Goal: Task Accomplishment & Management: Complete application form

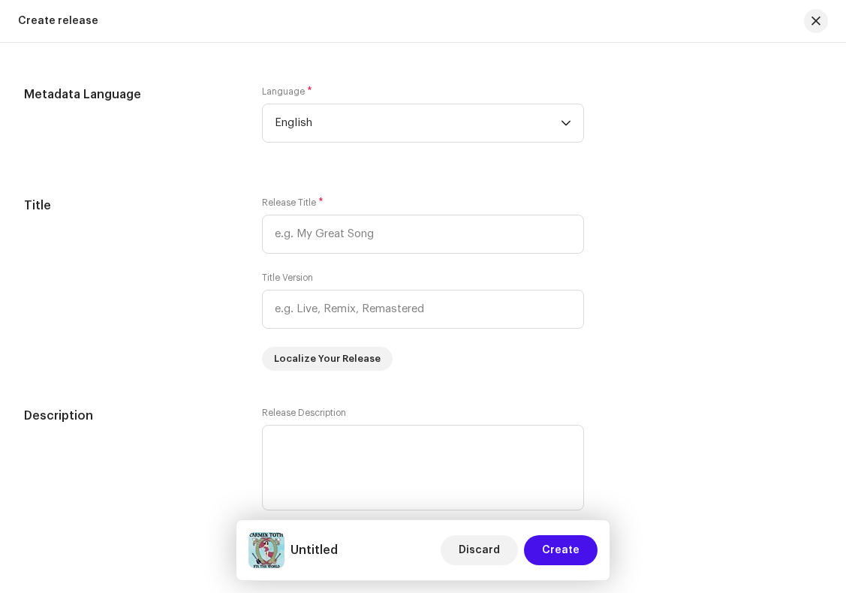
scroll to position [1234, 0]
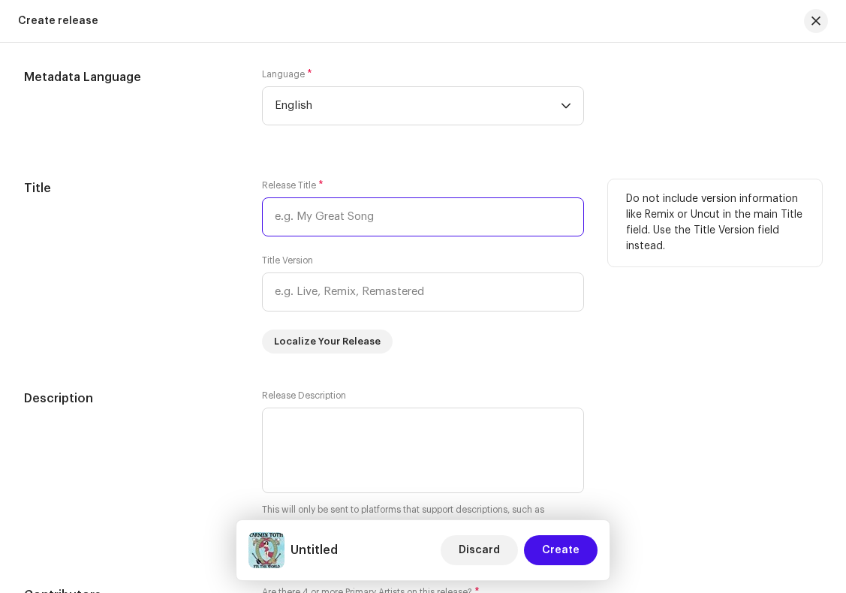
click at [386, 219] on input "text" at bounding box center [422, 216] width 321 height 39
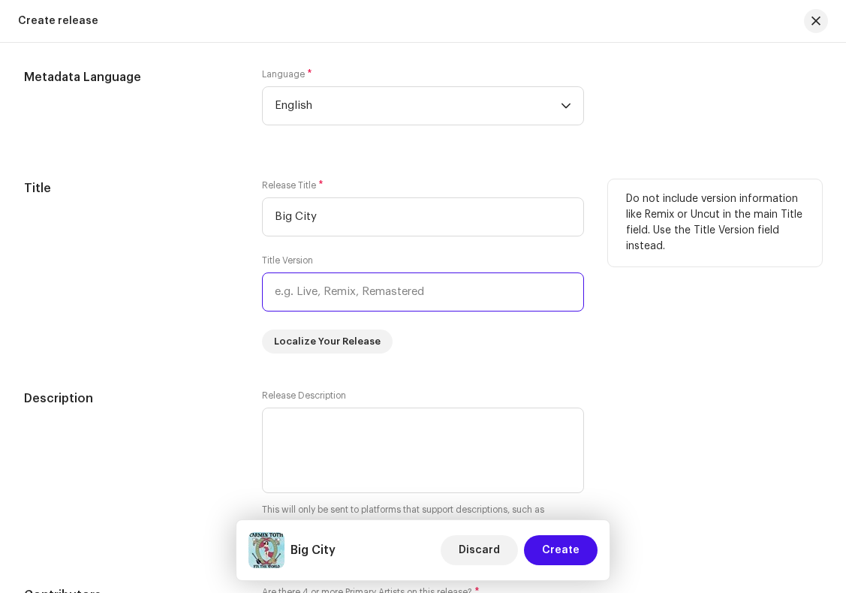
type input "Big City"
click at [323, 296] on input "text" at bounding box center [422, 291] width 321 height 39
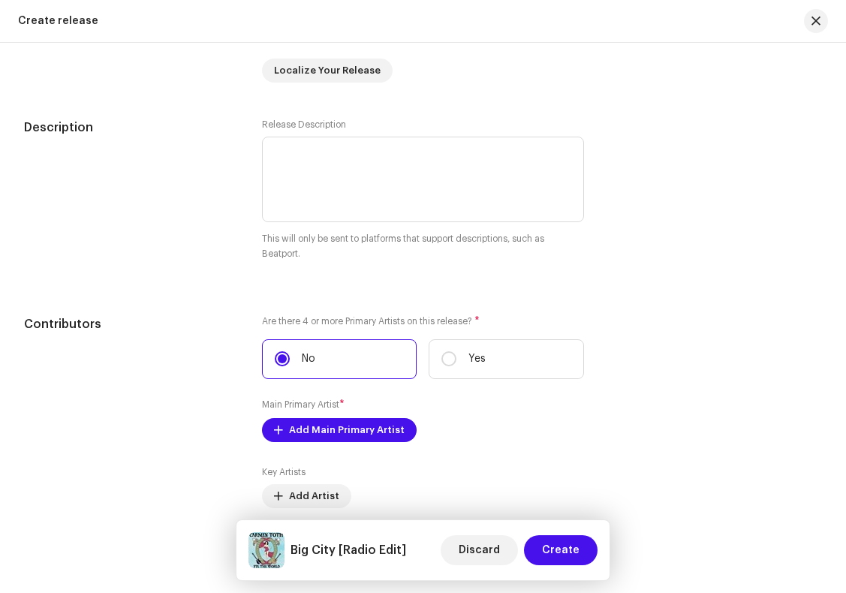
scroll to position [1504, 0]
type input "Radio Edit"
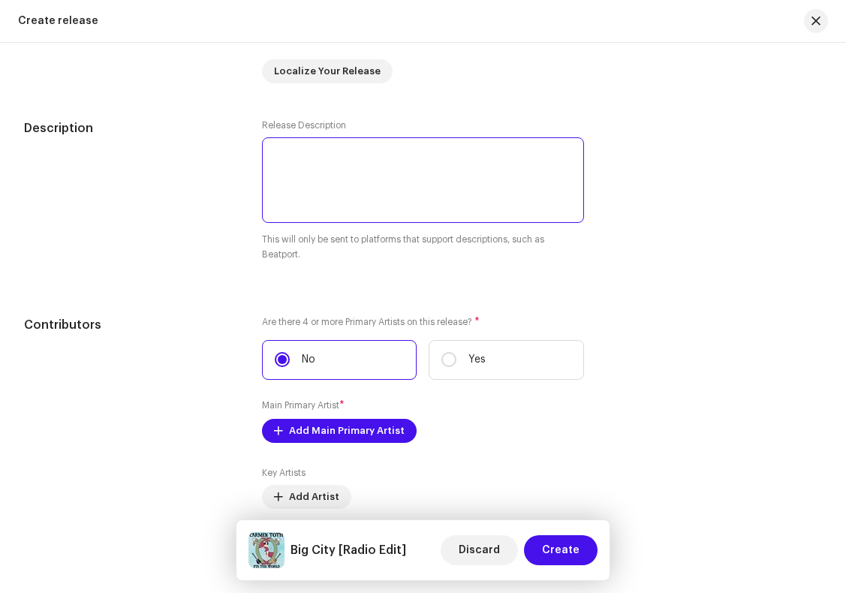
click at [364, 160] on textarea at bounding box center [422, 180] width 321 height 86
paste textarea "A song about a "love hate relationship" with a big city ([GEOGRAPHIC_DATA], [GE…"
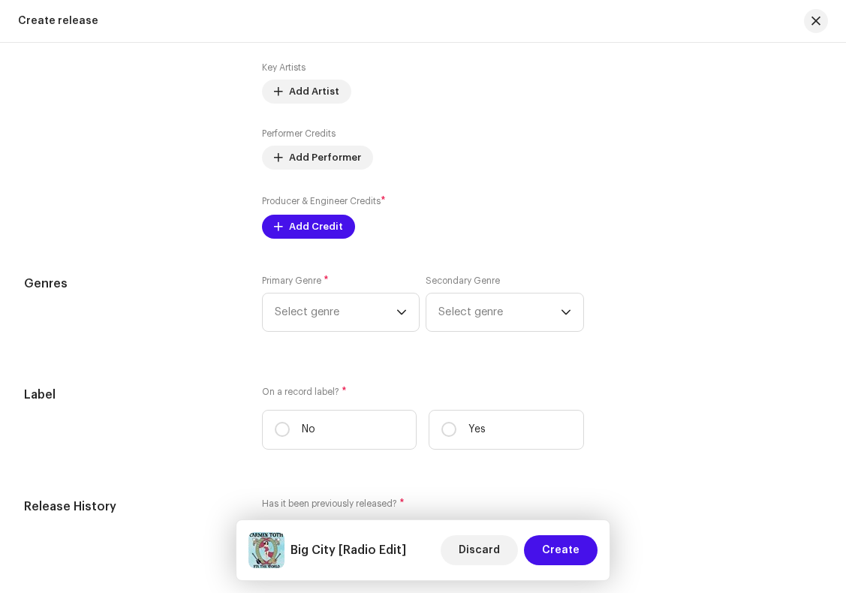
scroll to position [1914, 0]
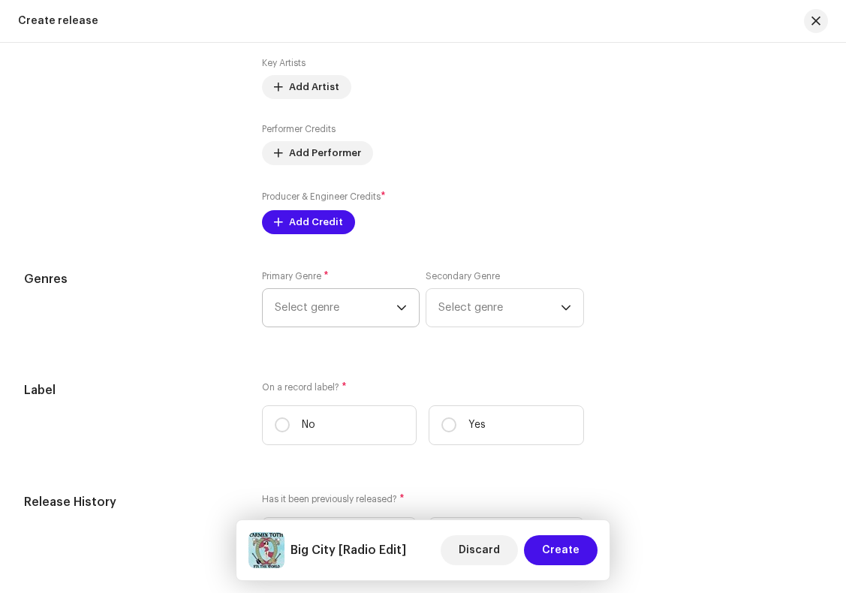
type textarea "A song about a "love hate relationship" with a big city ([GEOGRAPHIC_DATA], [GE…"
click at [398, 310] on icon "dropdown trigger" at bounding box center [401, 307] width 11 height 11
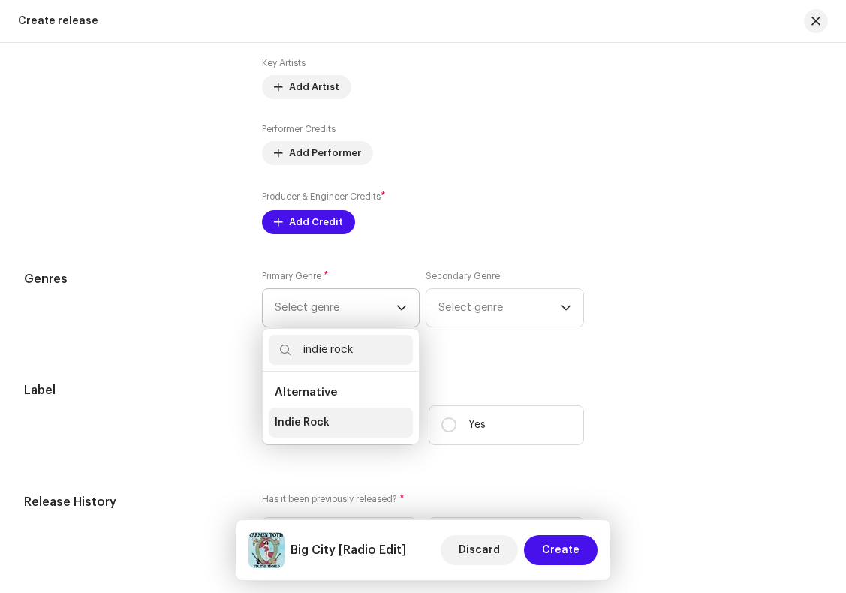
type input "indie rock"
click at [338, 426] on li "Indie Rock" at bounding box center [341, 422] width 144 height 30
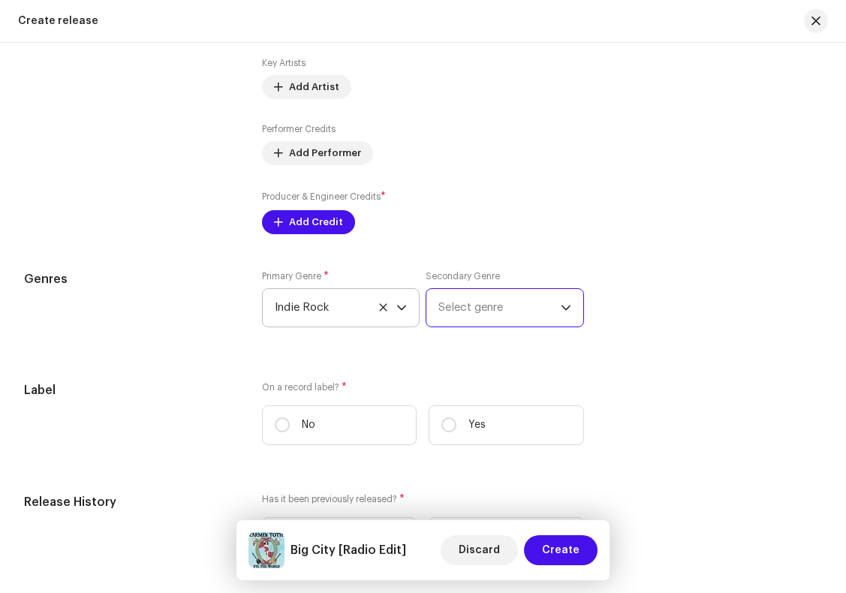
click at [552, 315] on span "Select genre" at bounding box center [499, 308] width 122 height 38
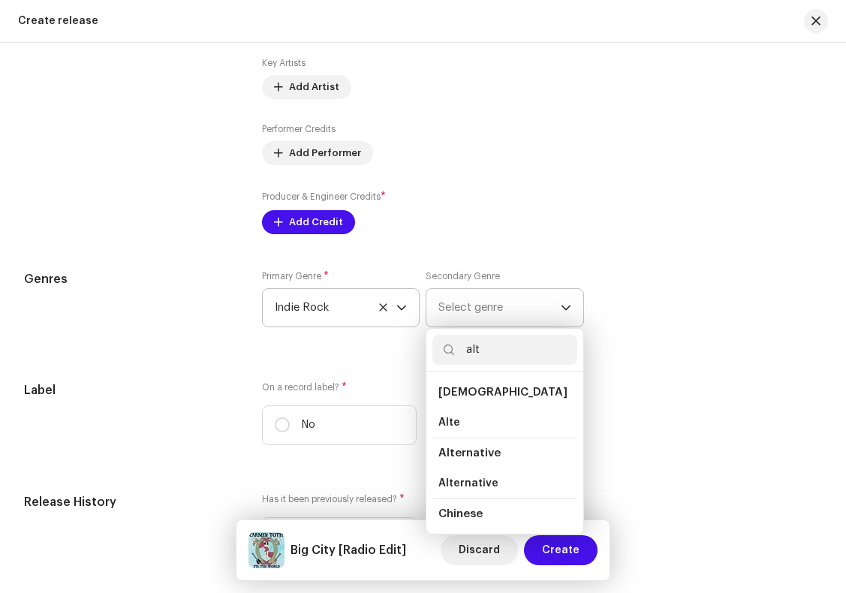
type input "alt"
click at [486, 458] on span "Alternative" at bounding box center [469, 452] width 62 height 11
click at [476, 453] on span "Alternative" at bounding box center [469, 452] width 62 height 11
click at [477, 454] on span "Alternative" at bounding box center [469, 452] width 62 height 11
click at [495, 459] on li "Alternative" at bounding box center [504, 452] width 144 height 31
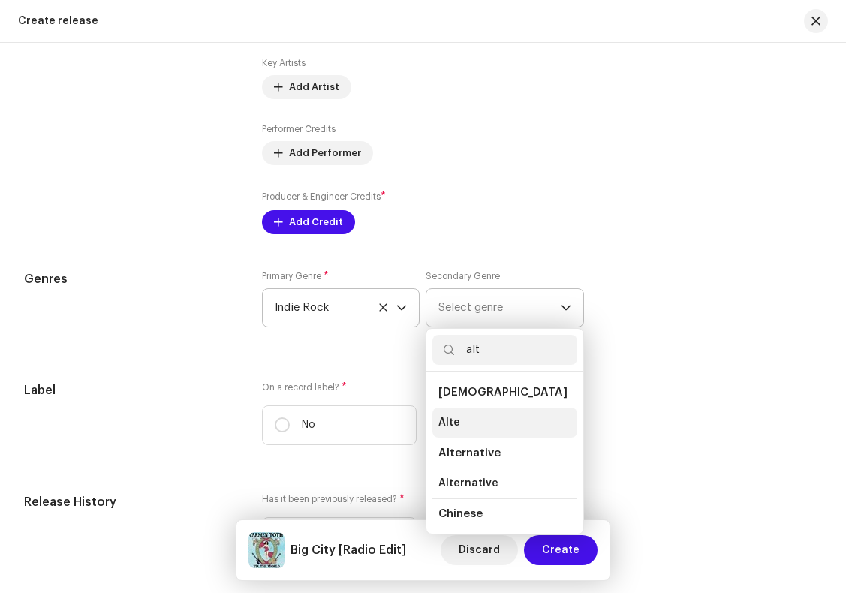
drag, startPoint x: 486, startPoint y: 458, endPoint x: 552, endPoint y: 436, distance: 69.8
click at [486, 458] on span "Alternative" at bounding box center [469, 452] width 62 height 11
click at [552, 436] on li "Alte" at bounding box center [504, 422] width 144 height 30
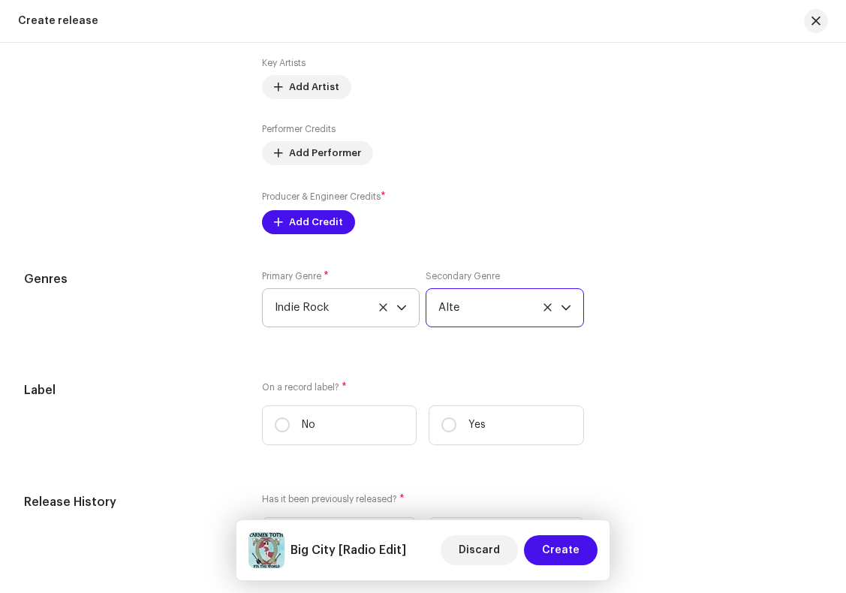
click at [498, 309] on span "Alte" at bounding box center [499, 308] width 122 height 38
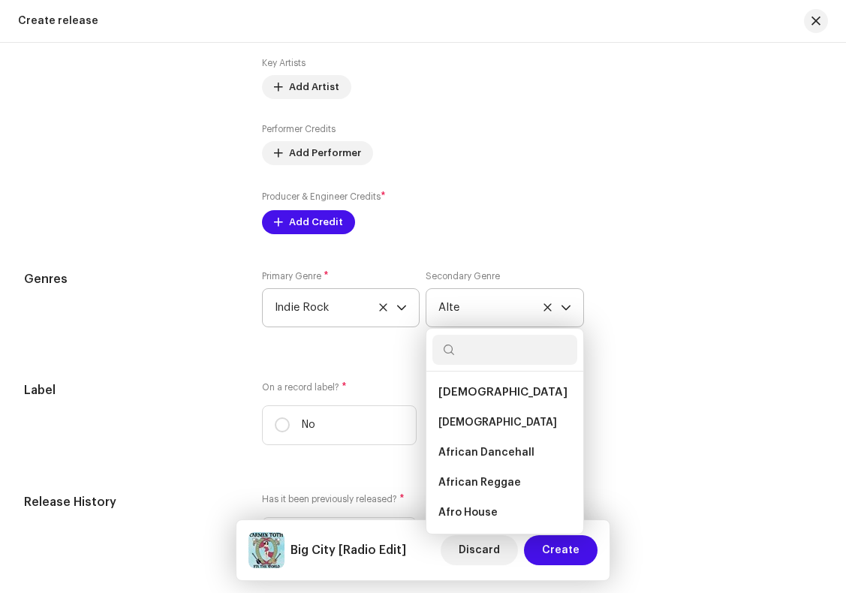
scroll to position [144, 0]
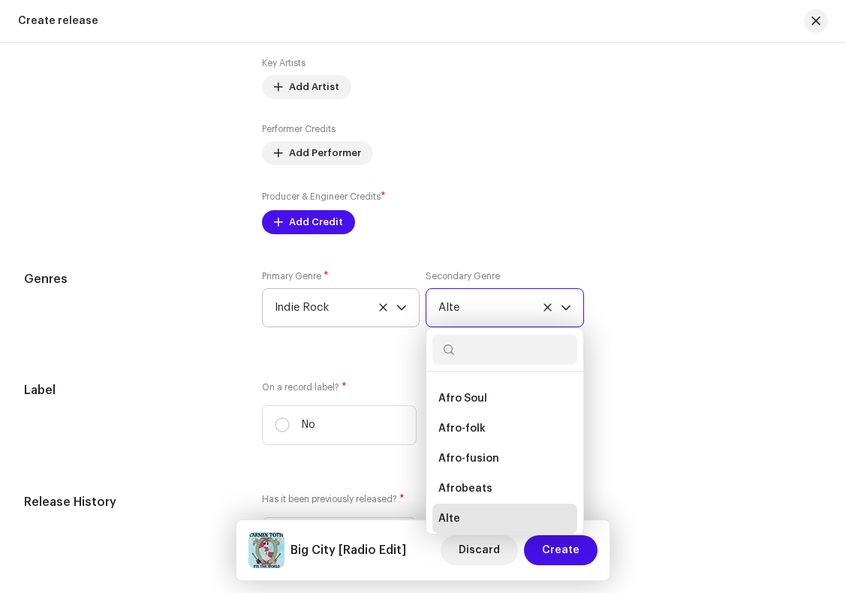
click at [461, 314] on span "Alte" at bounding box center [499, 308] width 122 height 38
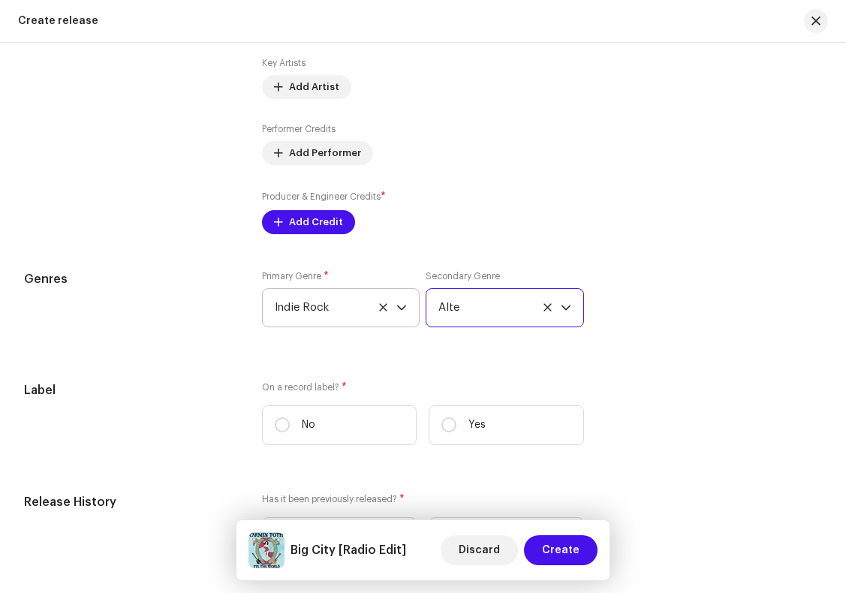
click at [461, 307] on span "Alte" at bounding box center [499, 308] width 122 height 38
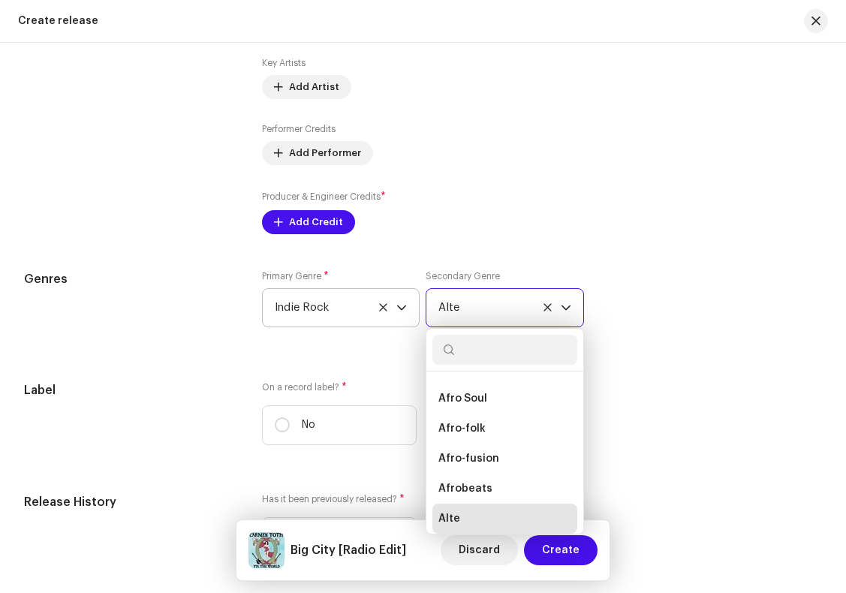
click at [461, 307] on span "Alte" at bounding box center [499, 308] width 122 height 38
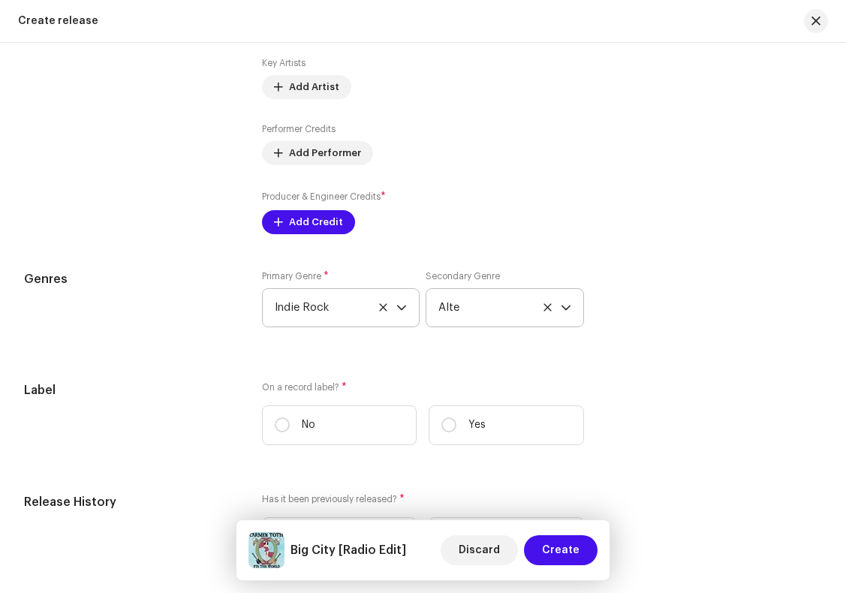
click at [543, 310] on icon at bounding box center [547, 307] width 8 height 8
click at [502, 311] on span "Select genre" at bounding box center [499, 308] width 122 height 38
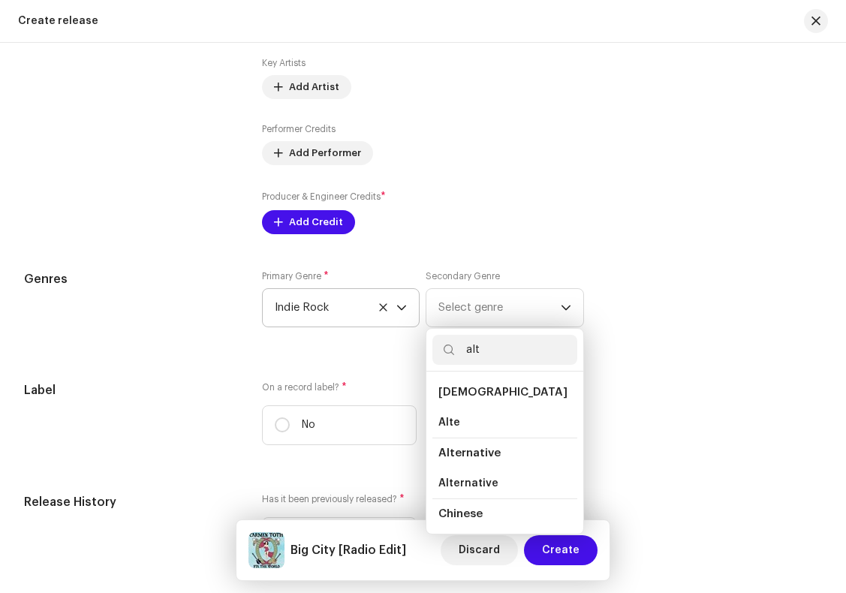
type input "alt"
click at [446, 458] on span "Alternative" at bounding box center [469, 452] width 62 height 11
click at [450, 487] on span "Alternative" at bounding box center [468, 483] width 60 height 15
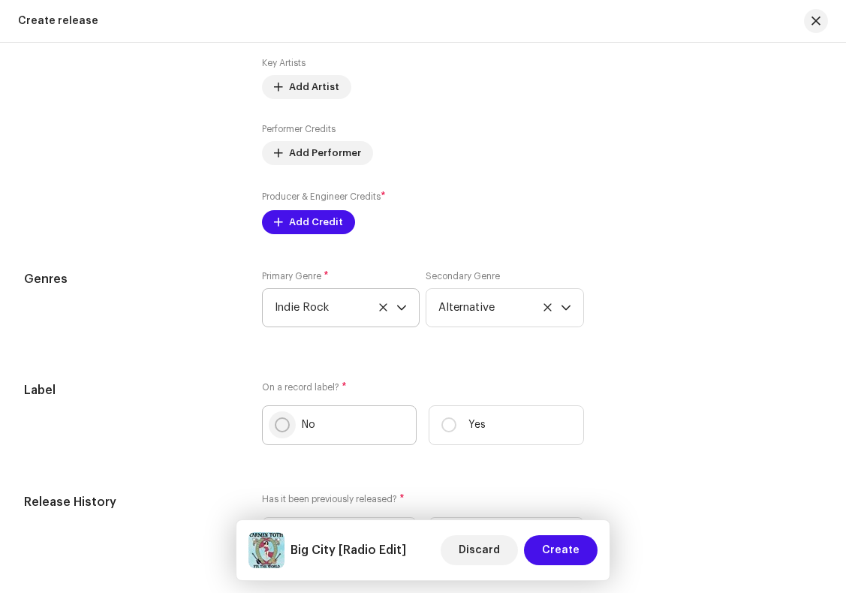
click at [275, 431] on input "No" at bounding box center [282, 424] width 15 height 15
radio input "true"
click at [597, 429] on div "Label On a record label? * No Yes" at bounding box center [423, 419] width 798 height 76
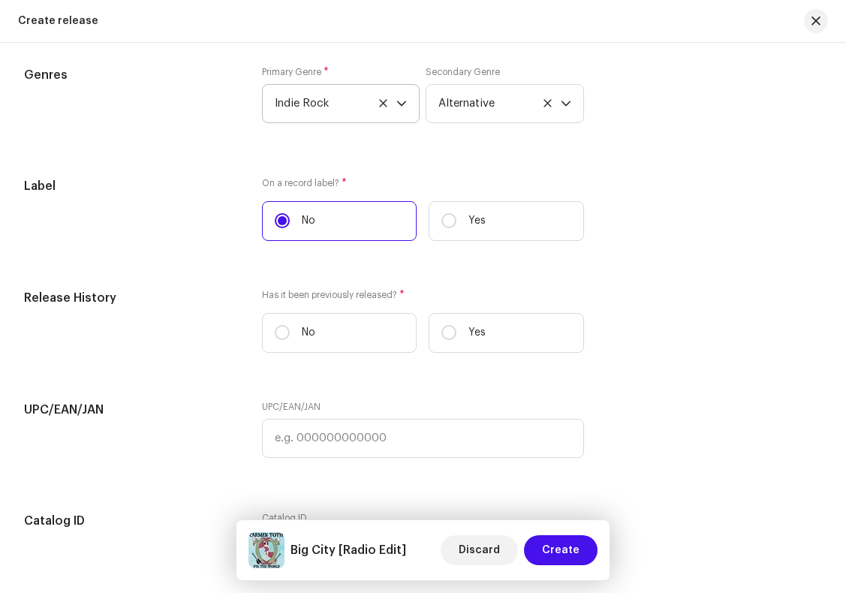
scroll to position [2117, 0]
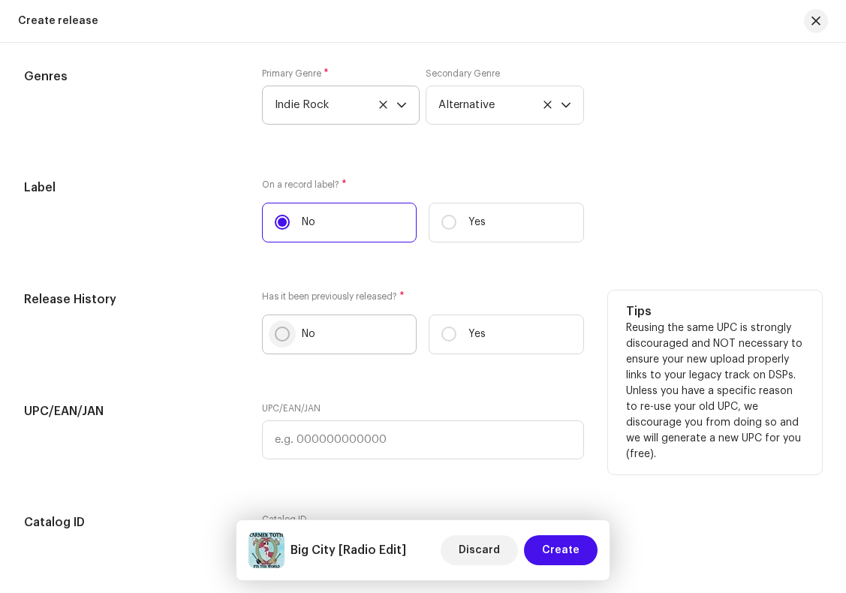
click at [279, 341] on input "No" at bounding box center [282, 333] width 15 height 15
radio input "true"
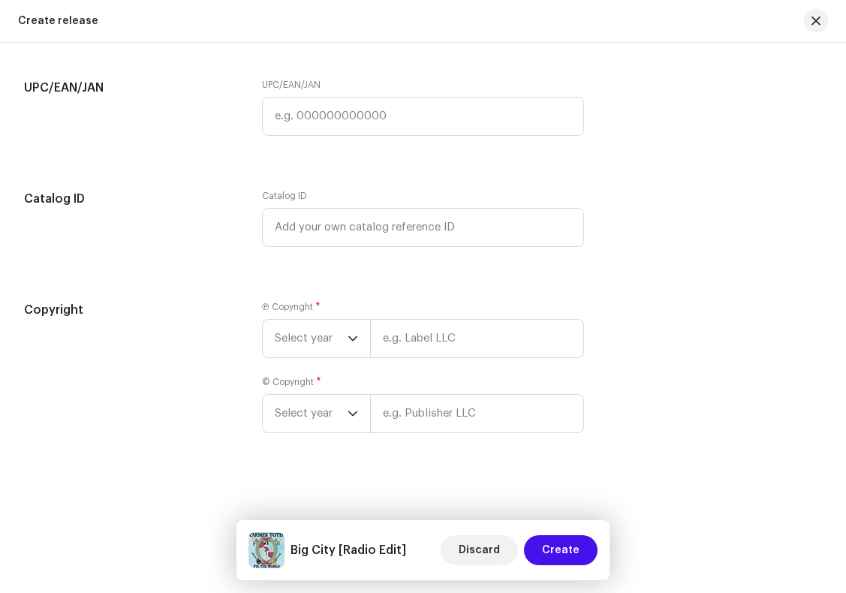
scroll to position [2450, 0]
click at [351, 338] on icon "dropdown trigger" at bounding box center [352, 335] width 9 height 5
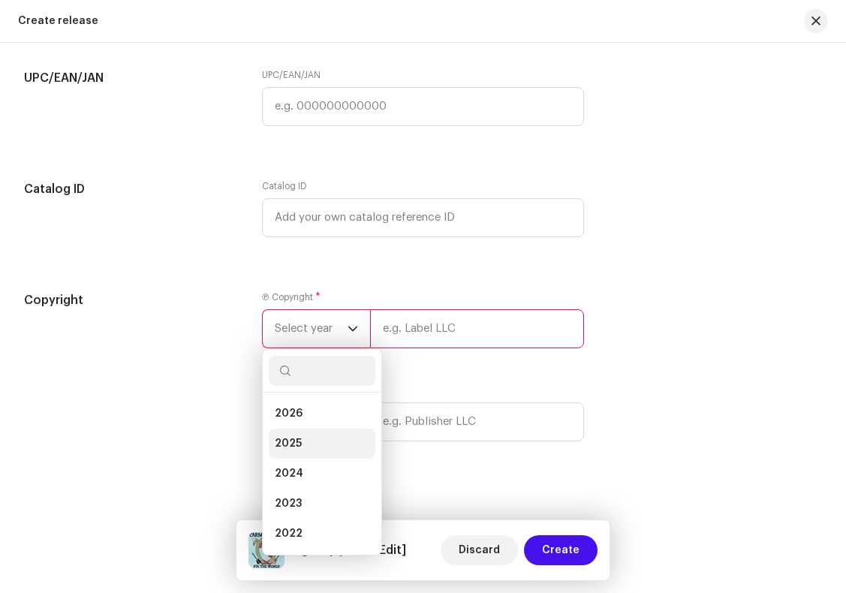
click at [311, 445] on li "2025" at bounding box center [322, 443] width 107 height 30
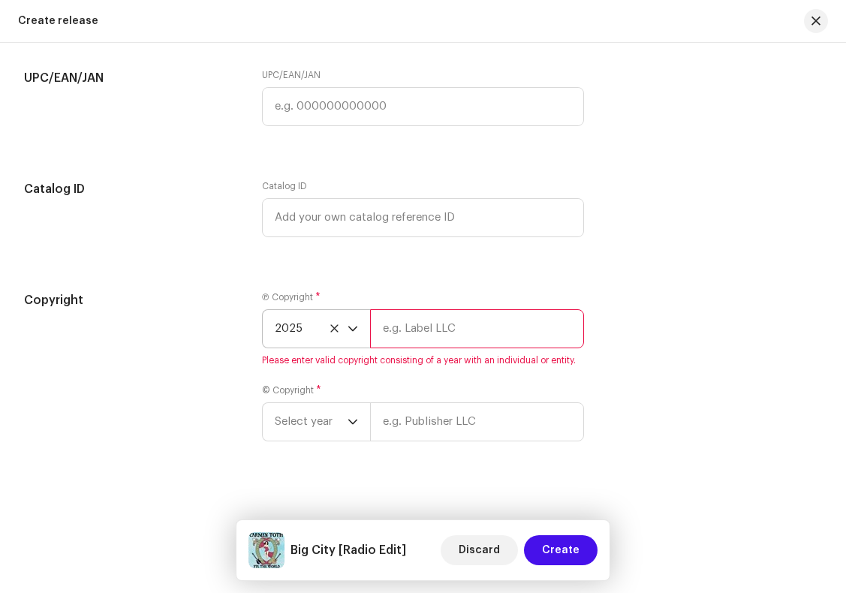
click at [417, 343] on input "text" at bounding box center [476, 328] width 213 height 39
type input "[PERSON_NAME]"
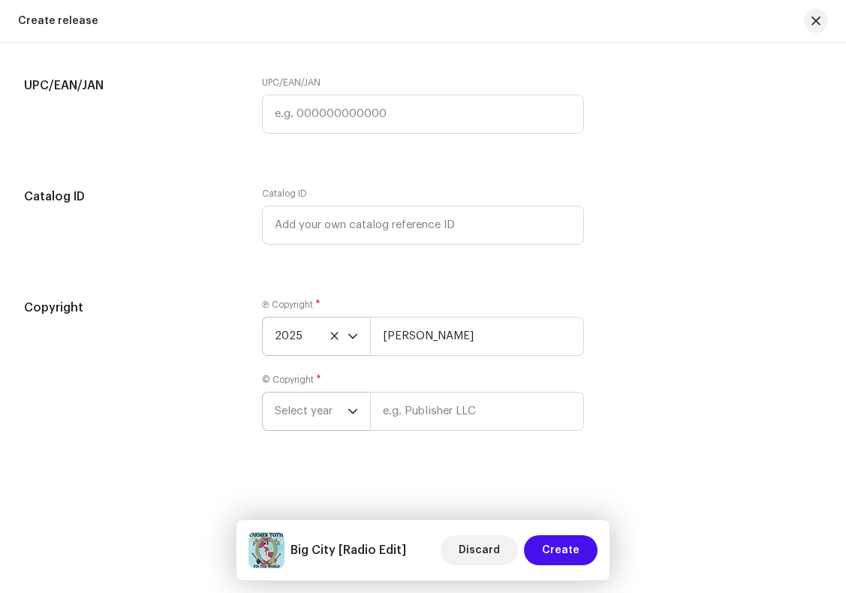
click at [350, 412] on icon "dropdown trigger" at bounding box center [352, 410] width 9 height 5
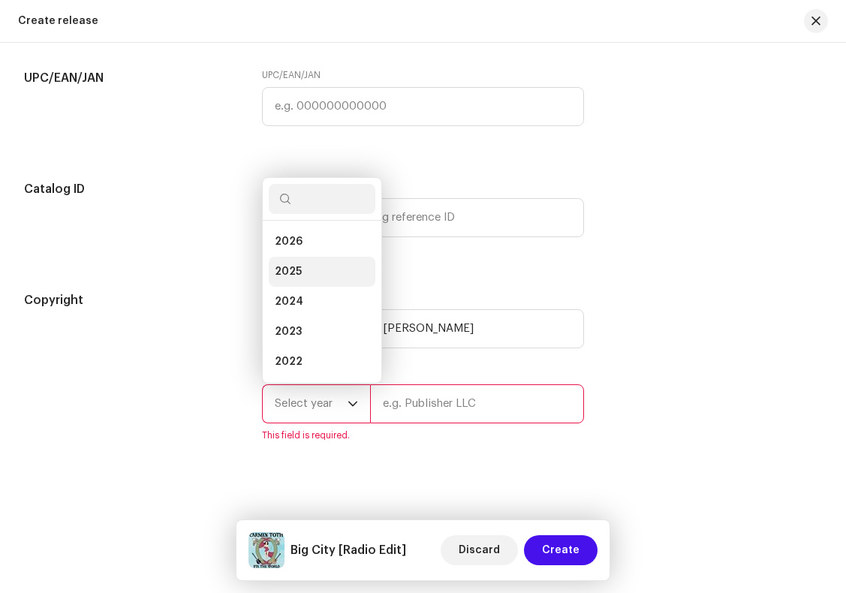
click at [320, 273] on li "2025" at bounding box center [322, 272] width 107 height 30
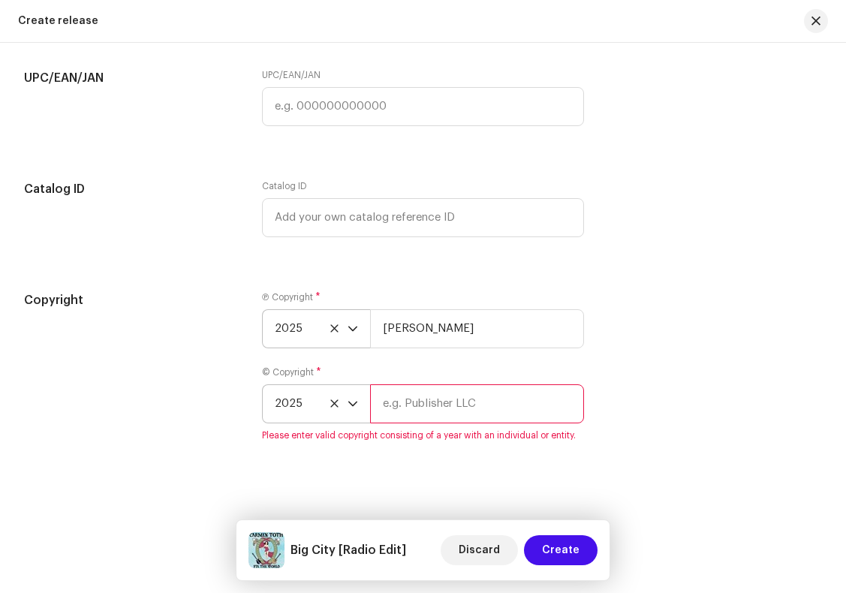
click at [415, 407] on input "text" at bounding box center [476, 403] width 213 height 39
type input "[PERSON_NAME]"
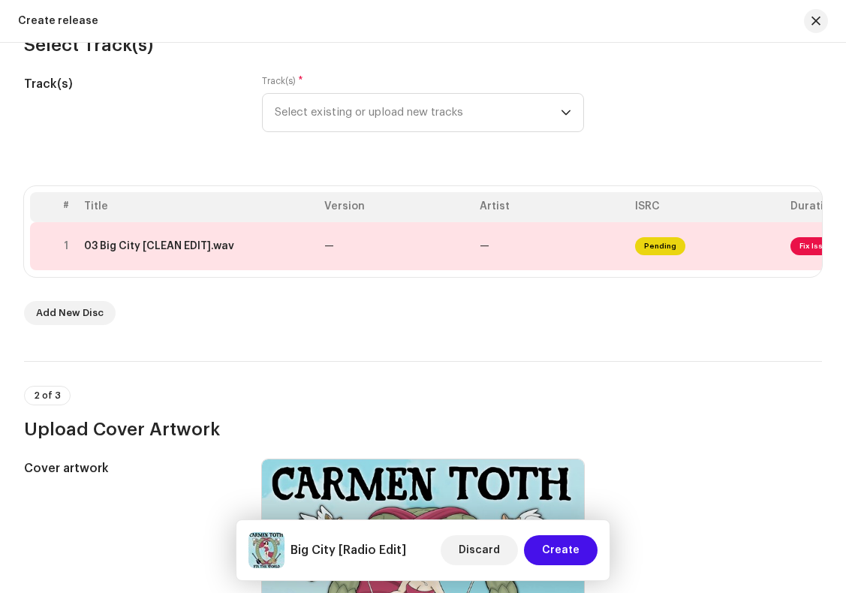
scroll to position [0, 0]
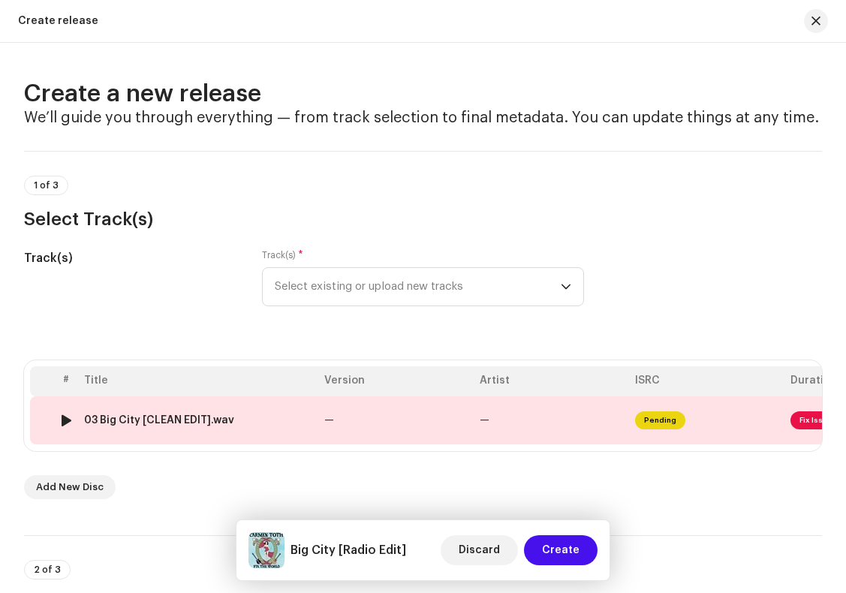
click at [801, 425] on span "Fix Issues" at bounding box center [818, 420] width 56 height 18
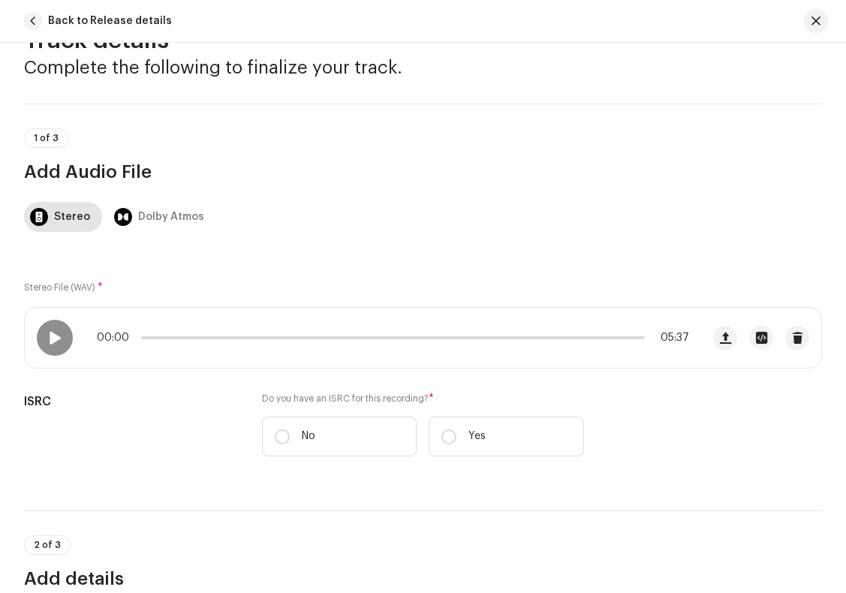
scroll to position [55, 0]
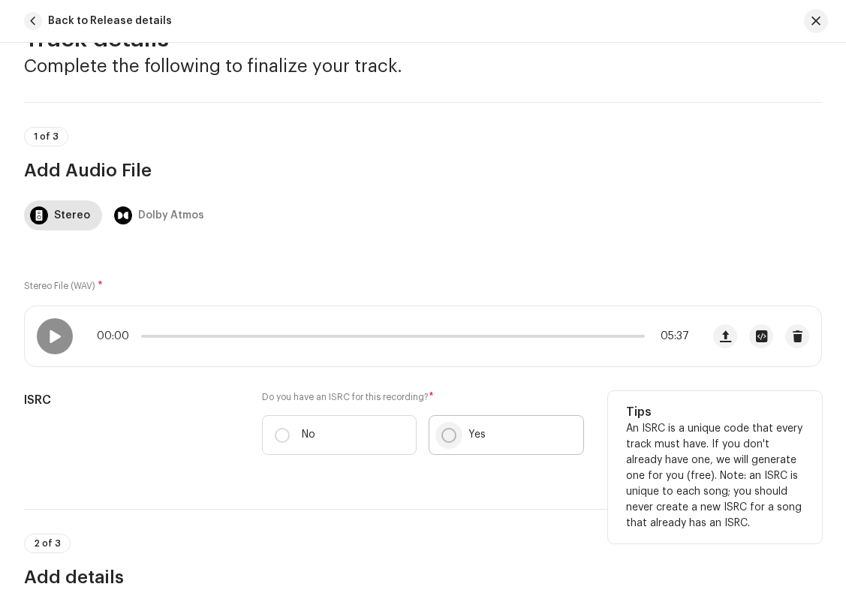
click at [444, 437] on input "Yes" at bounding box center [448, 435] width 15 height 15
radio input "true"
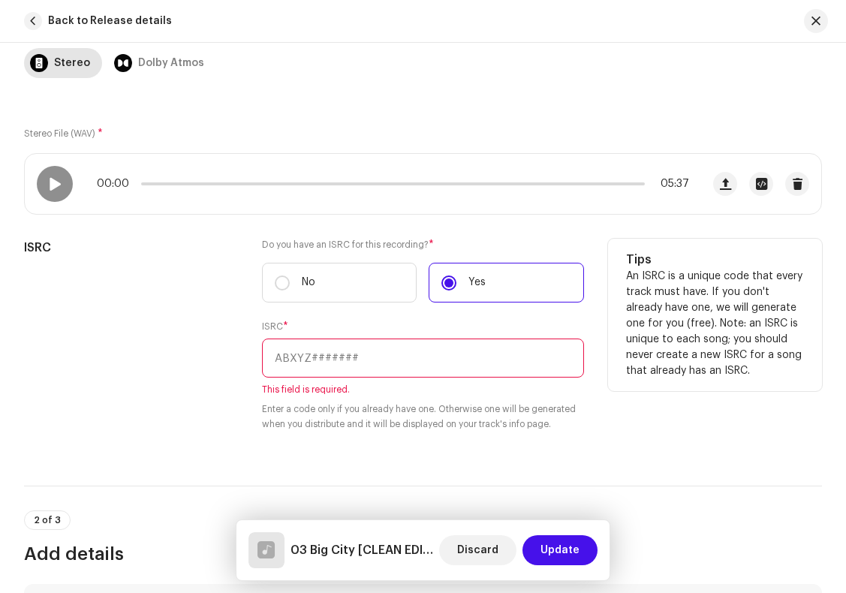
scroll to position [215, 0]
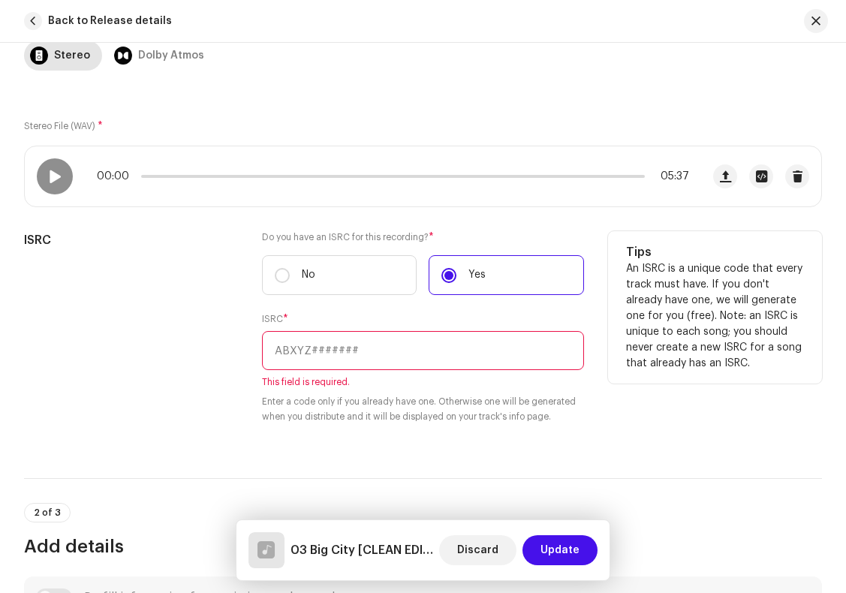
click at [304, 357] on input "text" at bounding box center [422, 350] width 321 height 39
paste input "CAYC52200013"
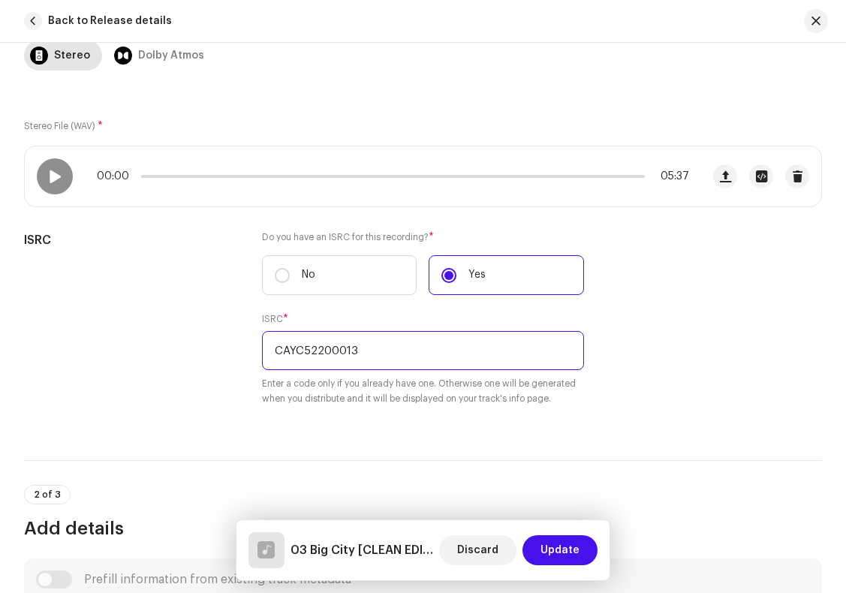
type input "CAYC52200013"
click at [615, 463] on div "2 of 3 Add details" at bounding box center [423, 500] width 798 height 80
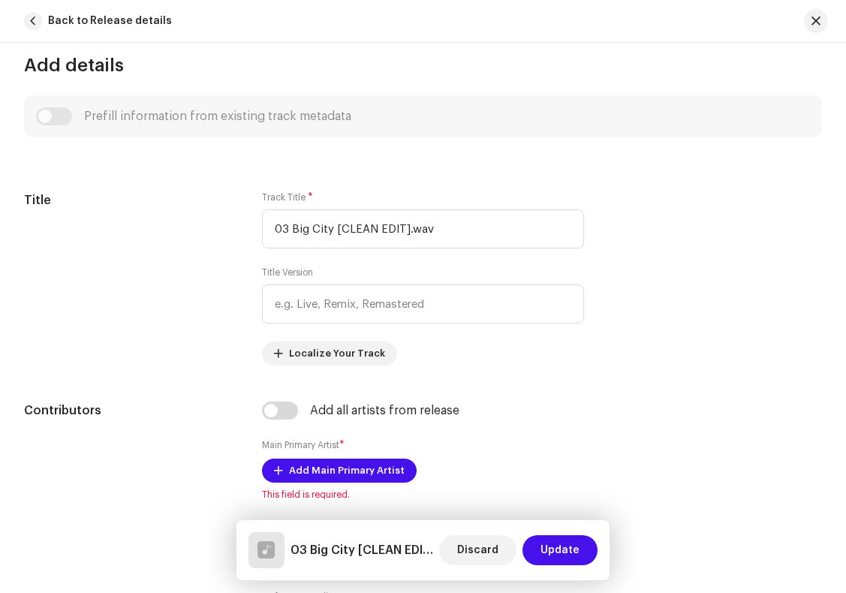
scroll to position [688, 0]
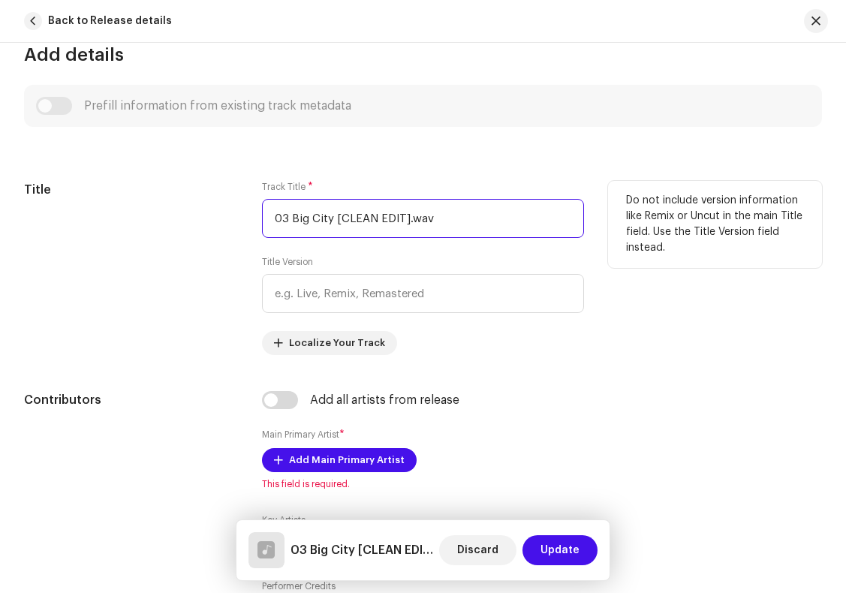
drag, startPoint x: 464, startPoint y: 224, endPoint x: 159, endPoint y: 218, distance: 304.7
click at [159, 218] on div "Title Track Title * 03 Big City [CLEAN EDIT].wav Title Version Localize Your Tr…" at bounding box center [423, 268] width 798 height 174
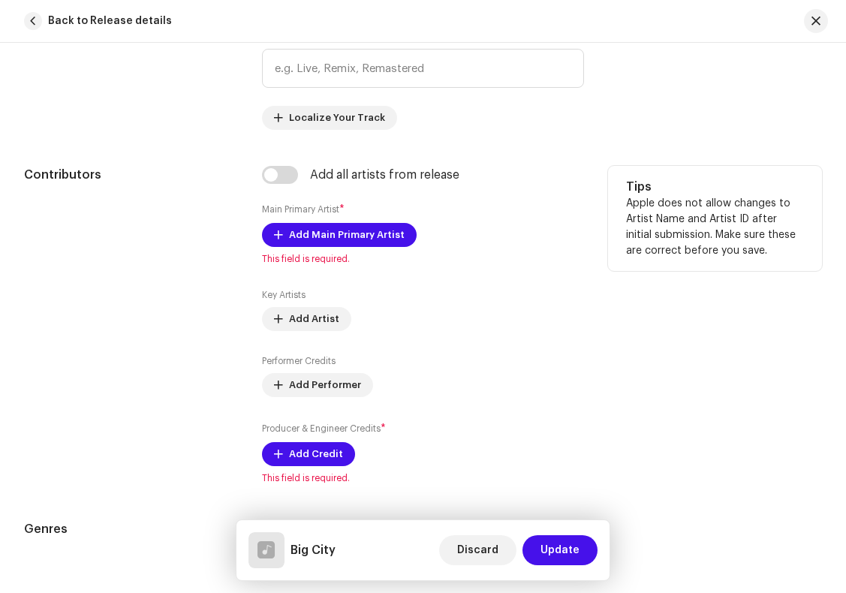
scroll to position [912, 0]
type input "Big City"
click at [384, 240] on span "Add Main Primary Artist" at bounding box center [347, 236] width 116 height 30
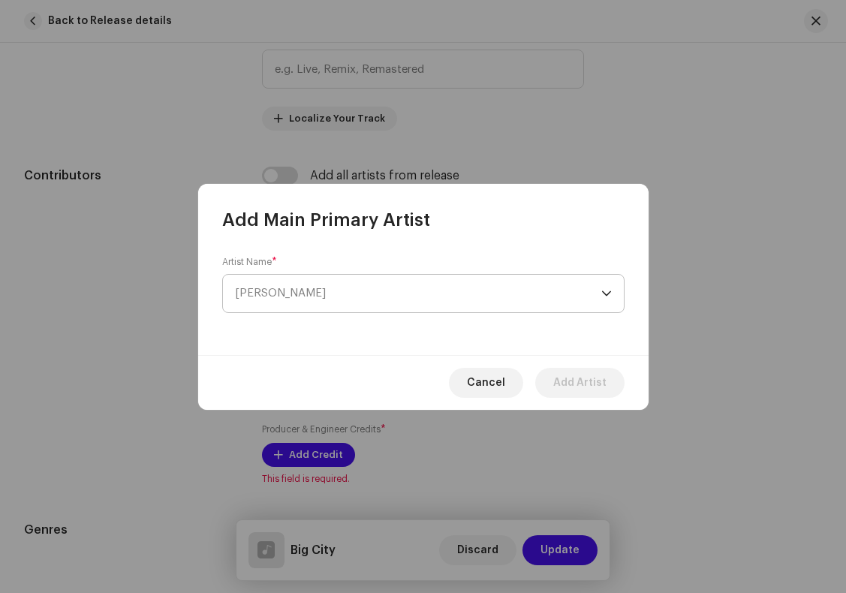
click at [326, 296] on span "[PERSON_NAME]" at bounding box center [418, 294] width 366 height 38
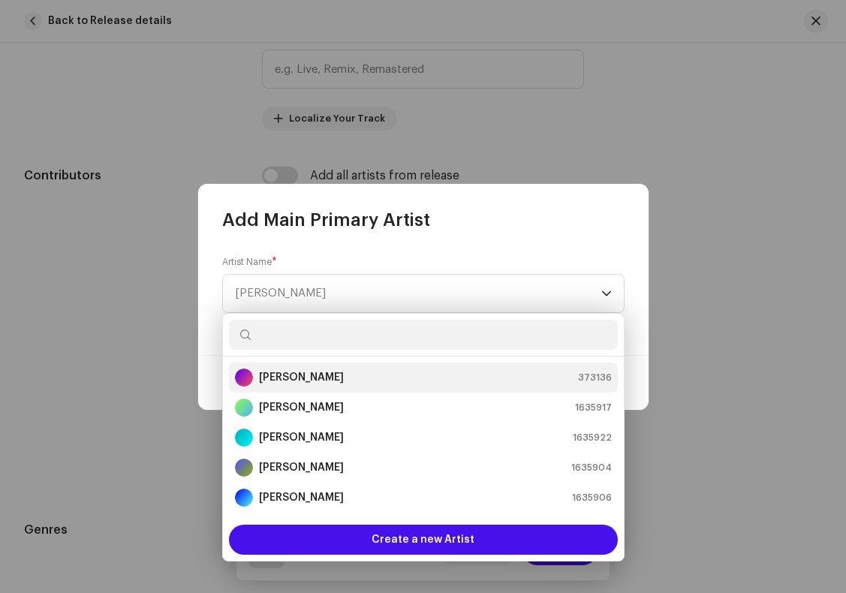
click at [318, 380] on strong "[PERSON_NAME]" at bounding box center [301, 377] width 85 height 15
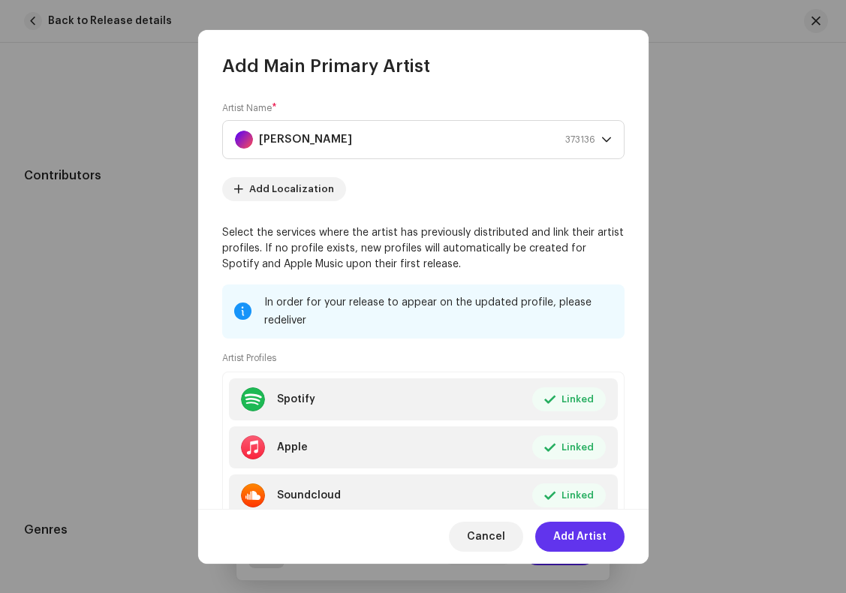
click at [581, 536] on span "Add Artist" at bounding box center [579, 536] width 53 height 30
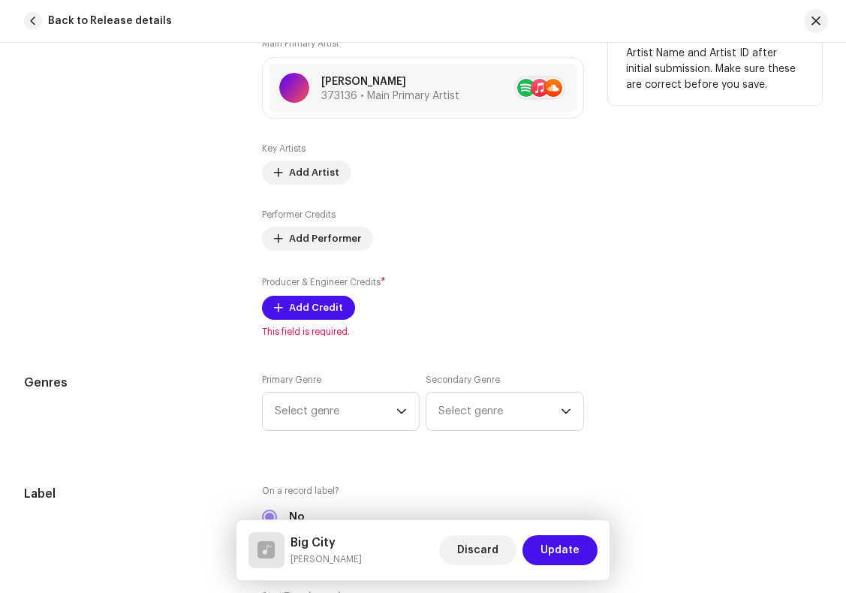
scroll to position [1086, 0]
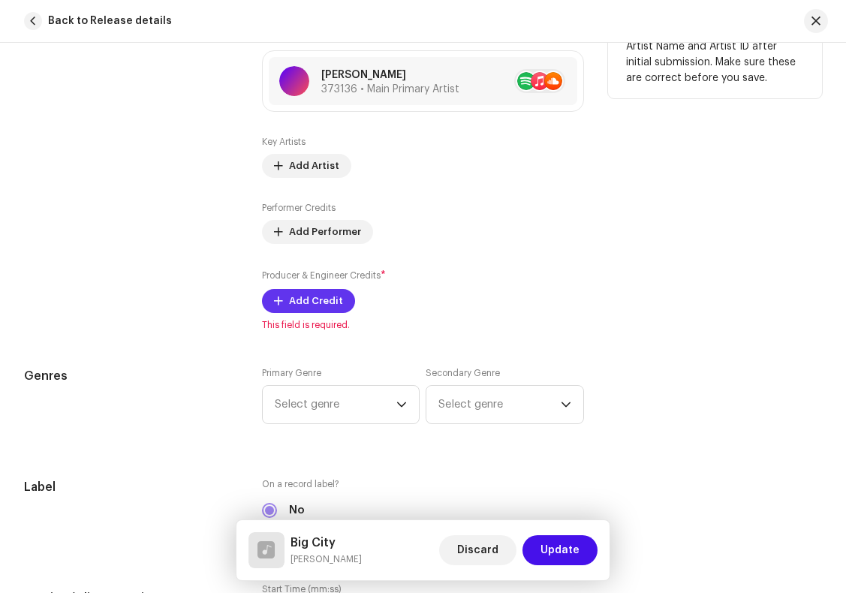
click at [322, 305] on span "Add Credit" at bounding box center [316, 301] width 54 height 30
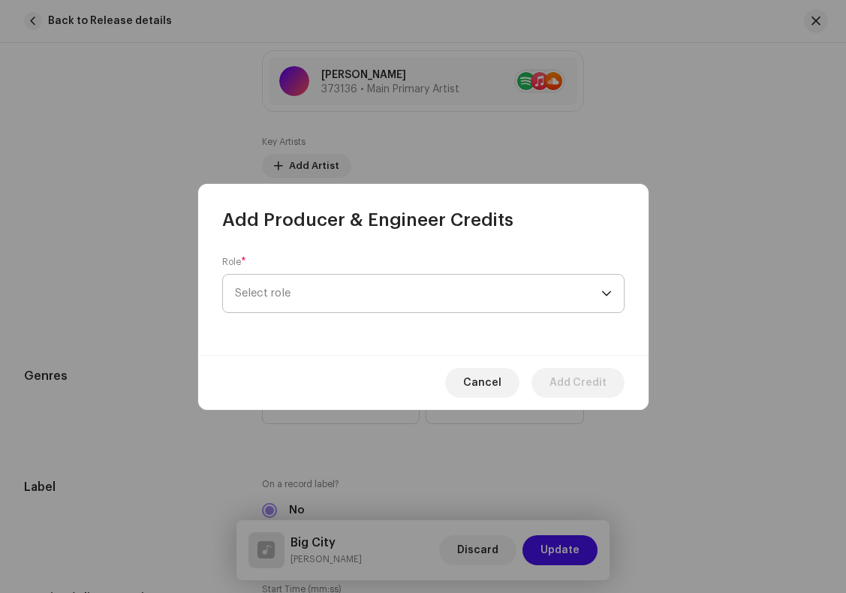
click at [352, 287] on span "Select role" at bounding box center [418, 294] width 366 height 38
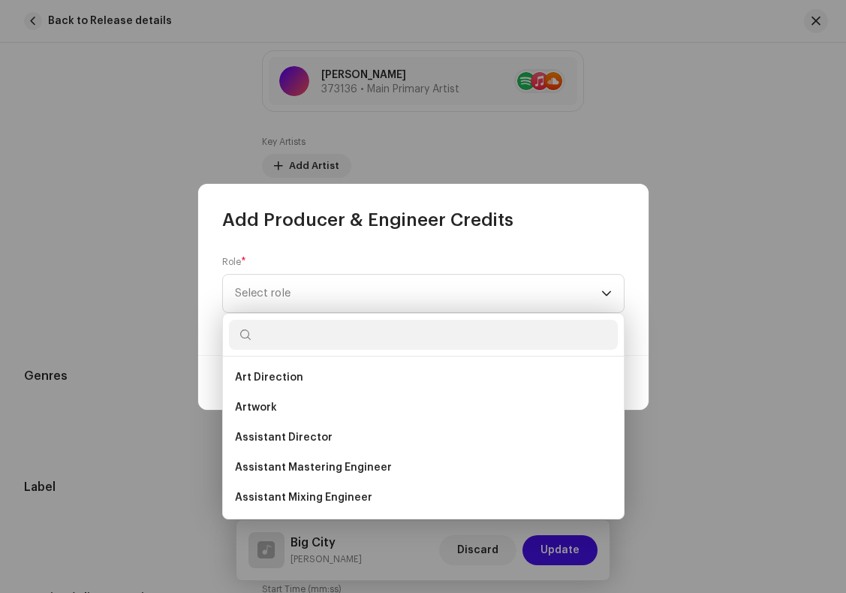
scroll to position [24, 0]
